Goal: Find specific page/section: Find specific page/section

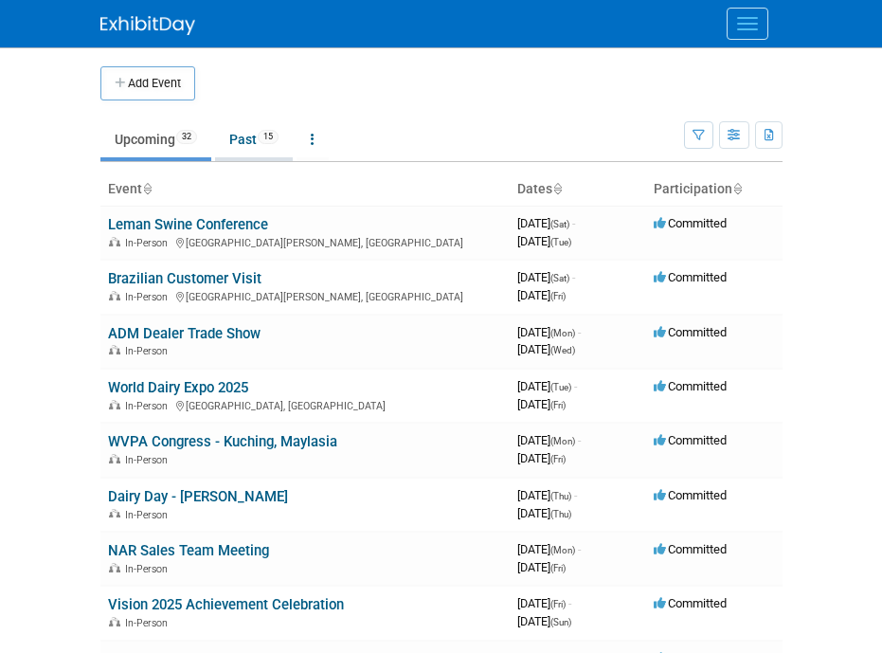
click at [259, 136] on link "Past 15" at bounding box center [254, 139] width 78 height 36
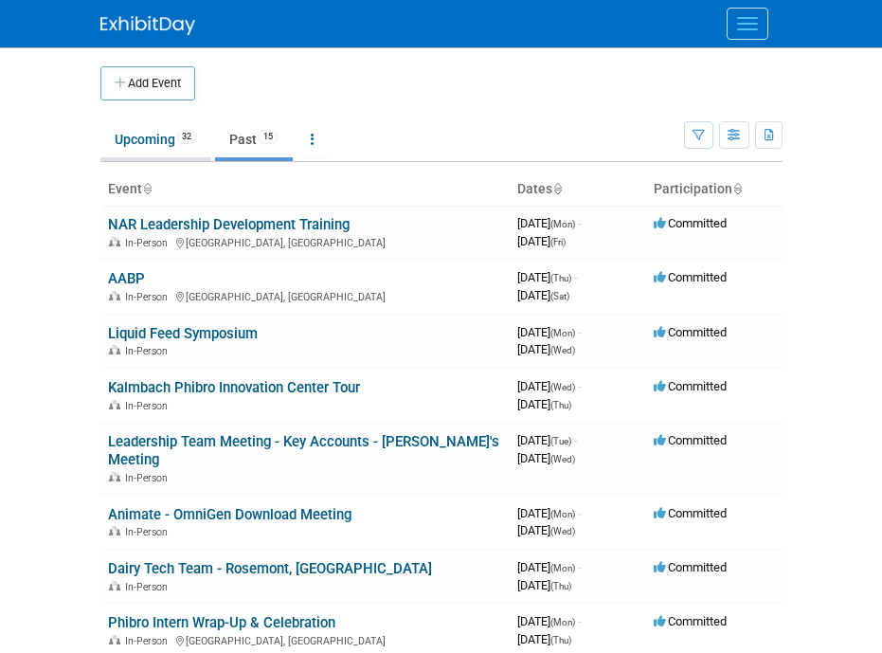
click at [149, 143] on link "Upcoming 32" at bounding box center [155, 139] width 111 height 36
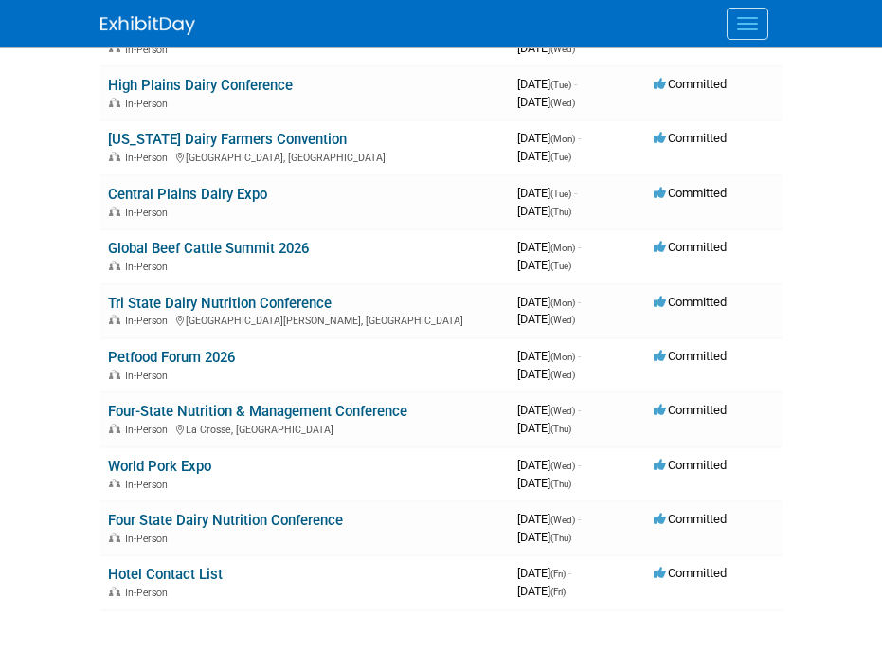
scroll to position [1210, 0]
